Goal: Task Accomplishment & Management: Manage account settings

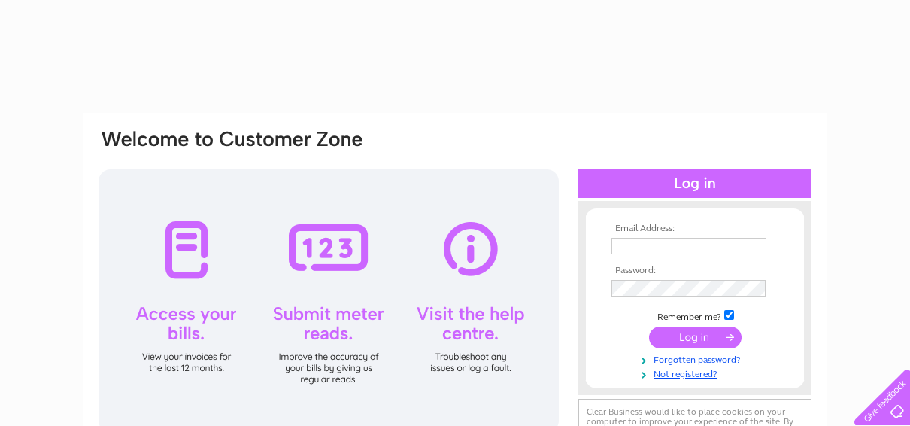
click at [712, 247] on input "text" at bounding box center [689, 246] width 155 height 17
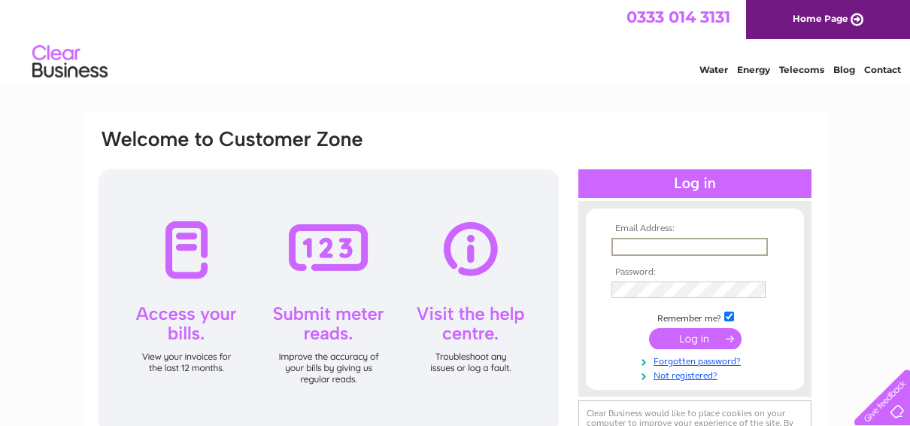
type input "info@hpsni.com"
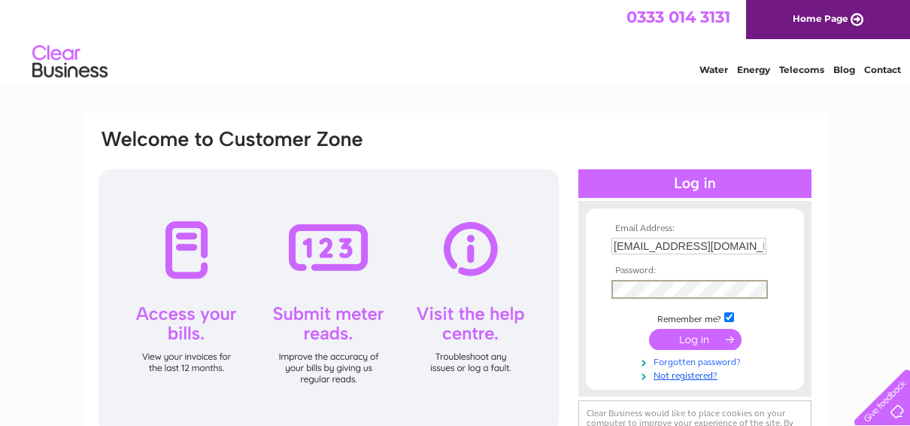
click at [707, 357] on link "Forgotten password?" at bounding box center [697, 361] width 171 height 14
click at [709, 345] on input "submit" at bounding box center [695, 339] width 93 height 21
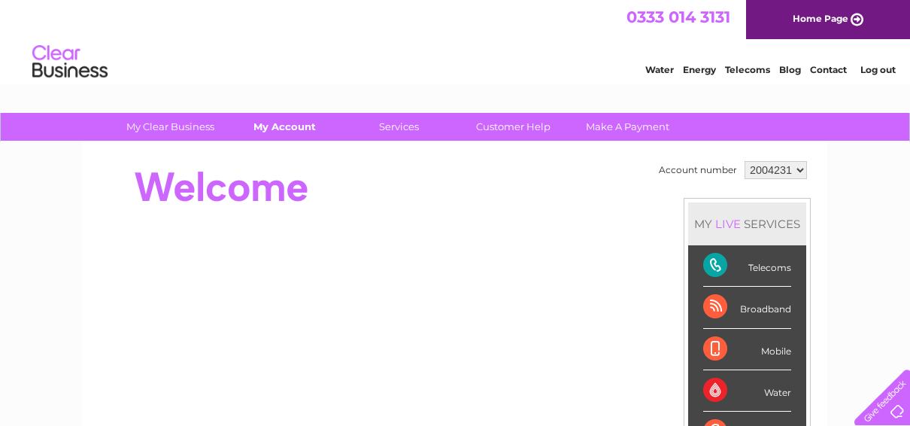
click at [279, 129] on link "My Account" at bounding box center [285, 127] width 124 height 28
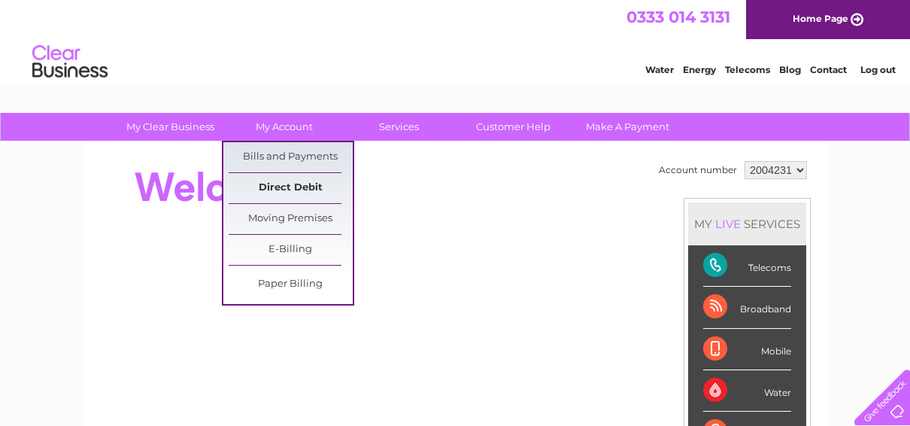
click at [295, 182] on link "Direct Debit" at bounding box center [291, 188] width 124 height 30
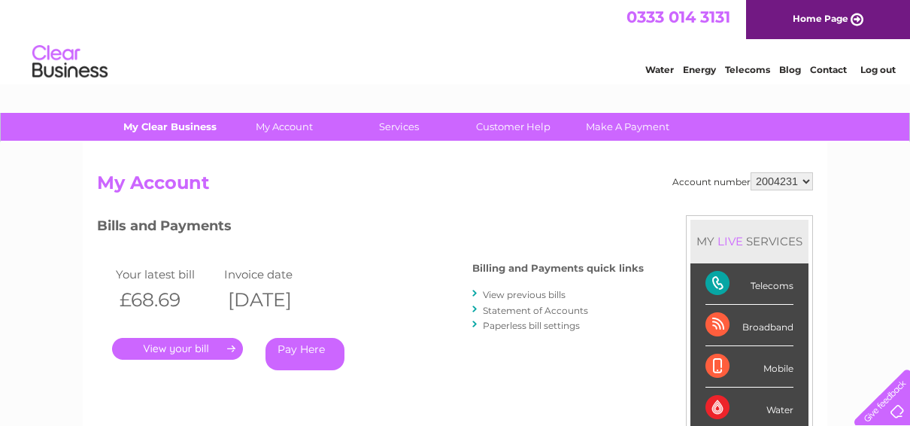
click at [167, 127] on link "My Clear Business" at bounding box center [170, 127] width 124 height 28
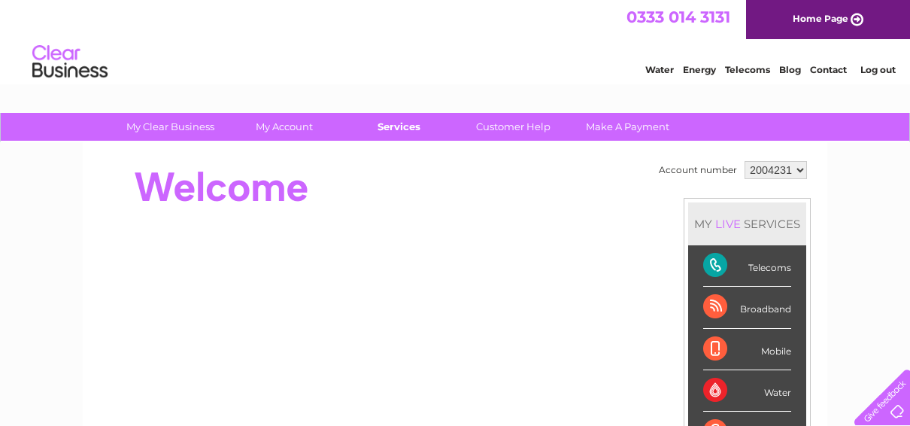
click at [405, 137] on link "Services" at bounding box center [399, 127] width 124 height 28
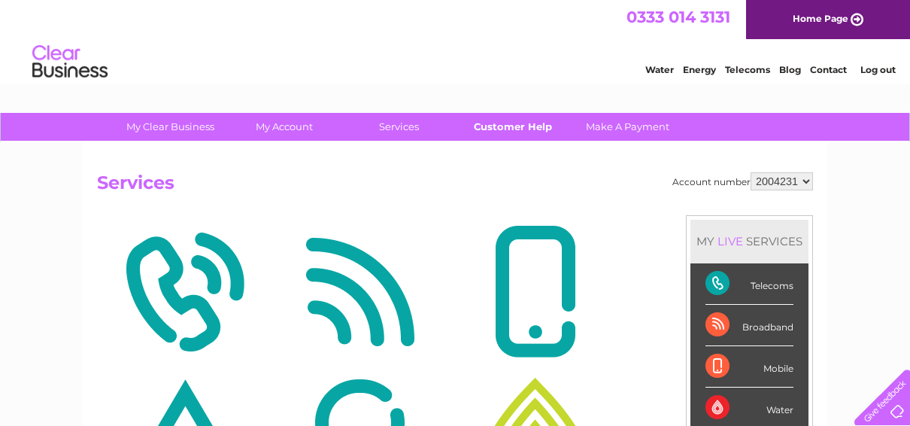
click at [522, 125] on link "Customer Help" at bounding box center [513, 127] width 124 height 28
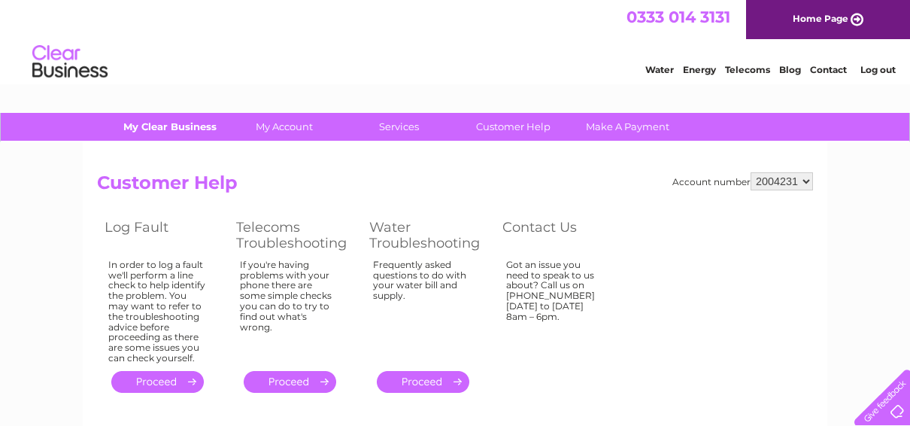
click at [198, 129] on link "My Clear Business" at bounding box center [170, 127] width 124 height 28
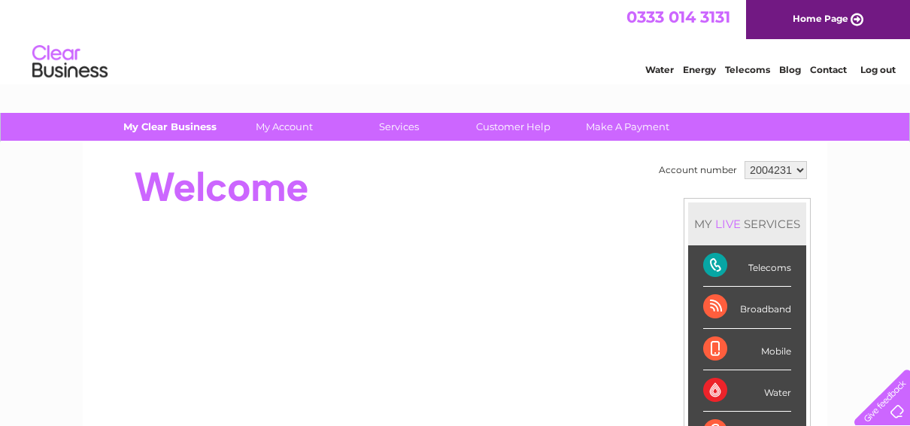
click at [190, 136] on link "My Clear Business" at bounding box center [170, 127] width 124 height 28
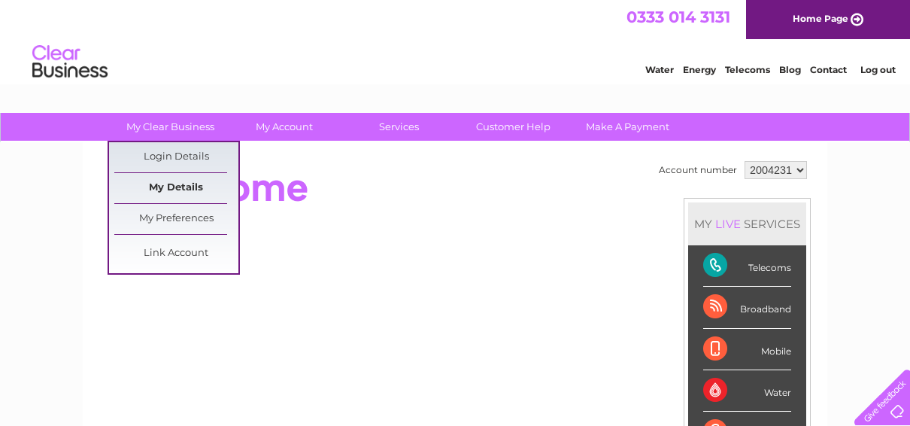
click at [182, 191] on link "My Details" at bounding box center [176, 188] width 124 height 30
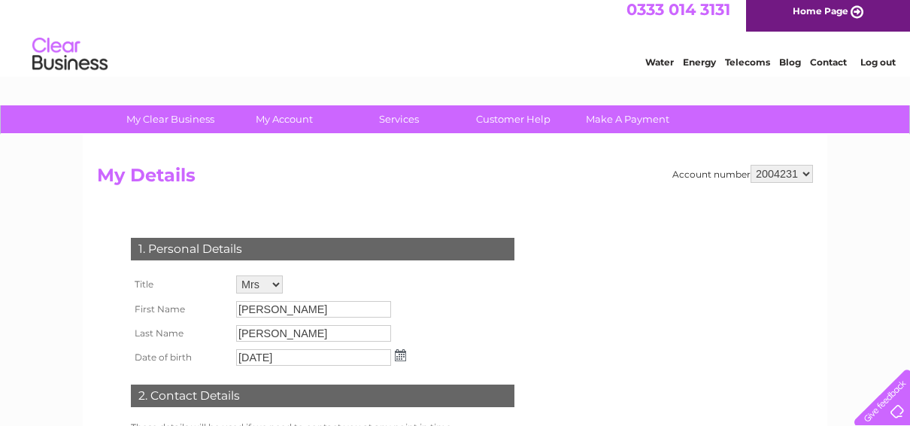
scroll to position [6, 0]
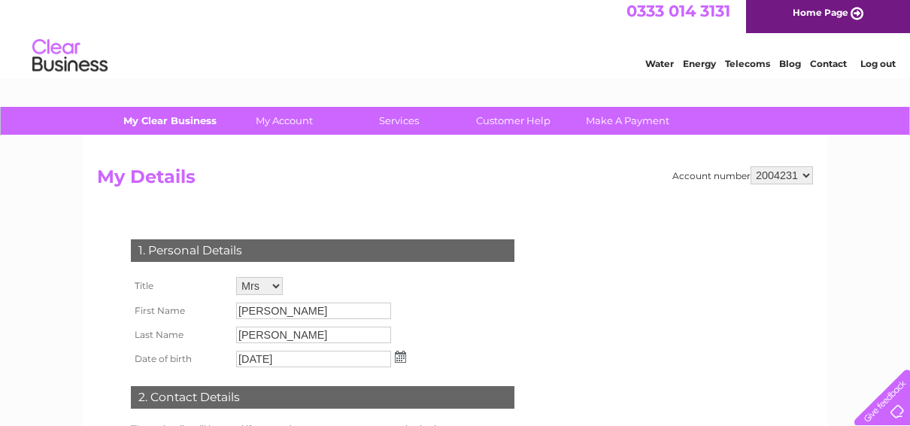
click at [196, 122] on link "My Clear Business" at bounding box center [170, 121] width 124 height 28
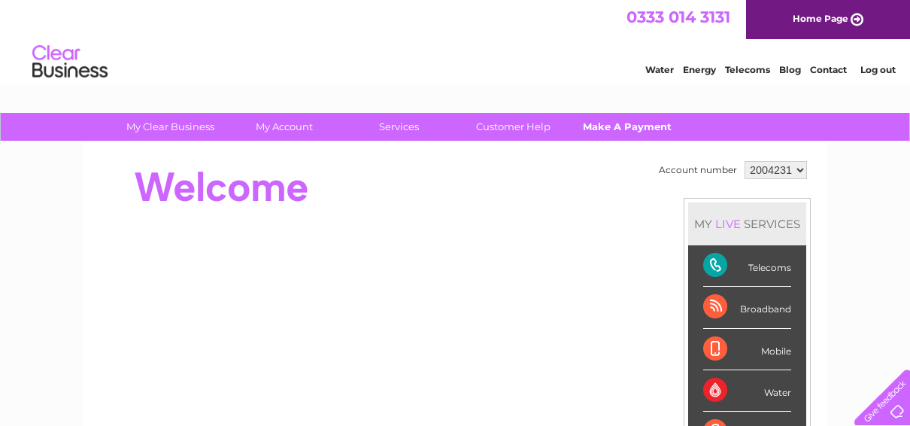
click at [625, 129] on link "Make A Payment" at bounding box center [628, 127] width 124 height 28
click at [622, 126] on link "Make A Payment" at bounding box center [628, 127] width 124 height 28
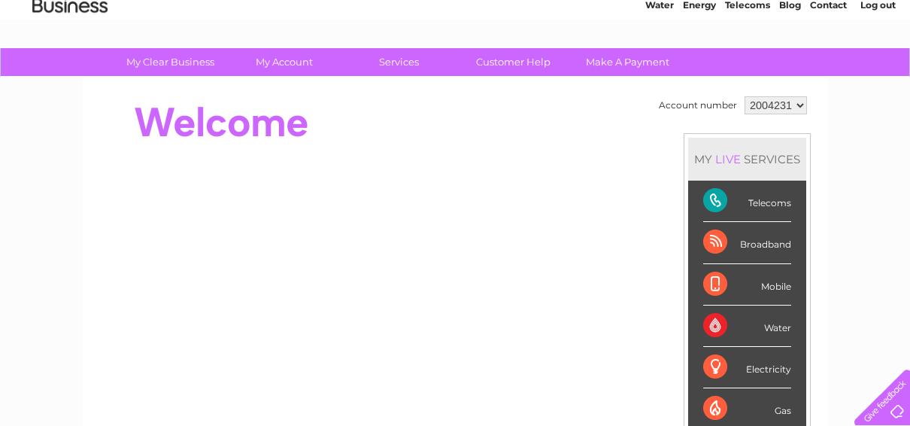
scroll to position [57, 0]
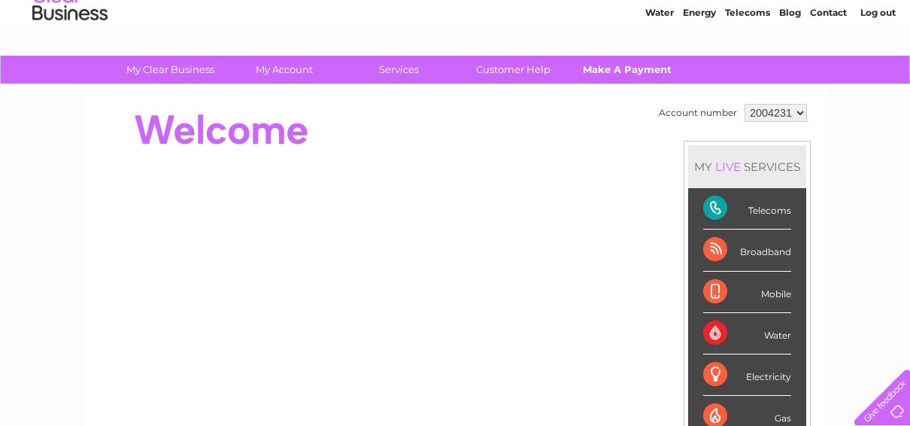
click at [619, 69] on link "Make A Payment" at bounding box center [628, 70] width 124 height 28
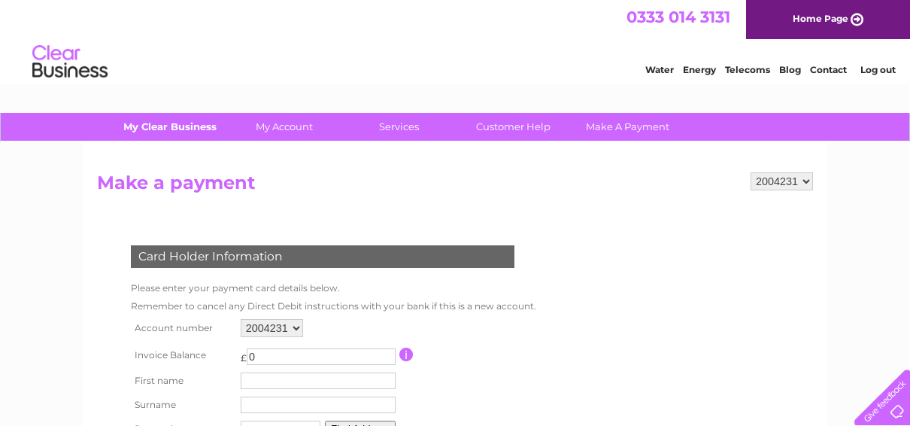
click at [185, 127] on link "My Clear Business" at bounding box center [170, 127] width 124 height 28
